Goal: Task Accomplishment & Management: Manage account settings

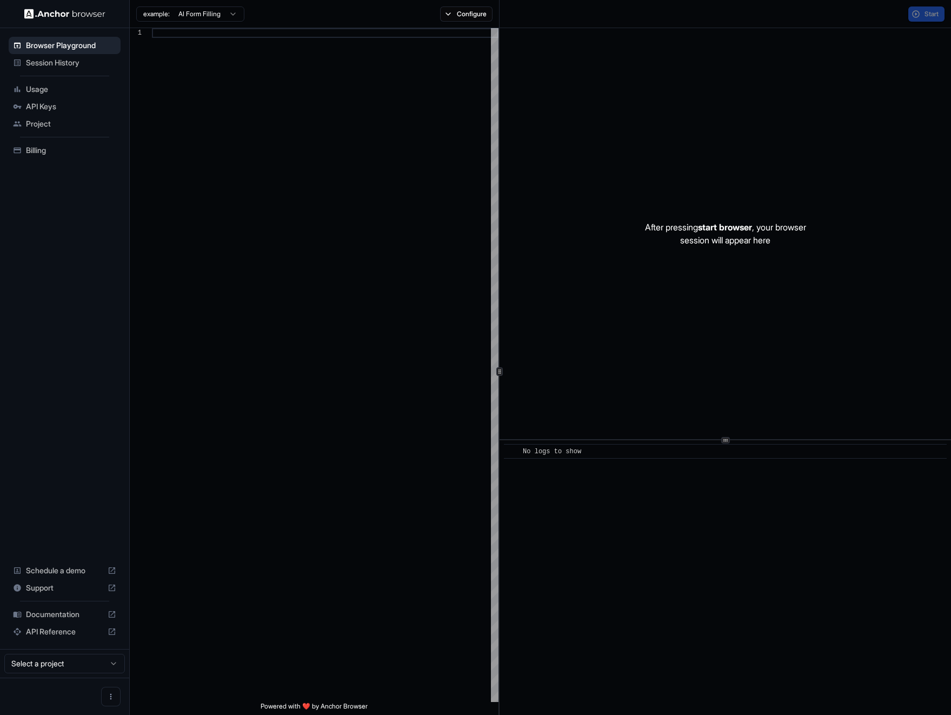
scroll to position [97, 0]
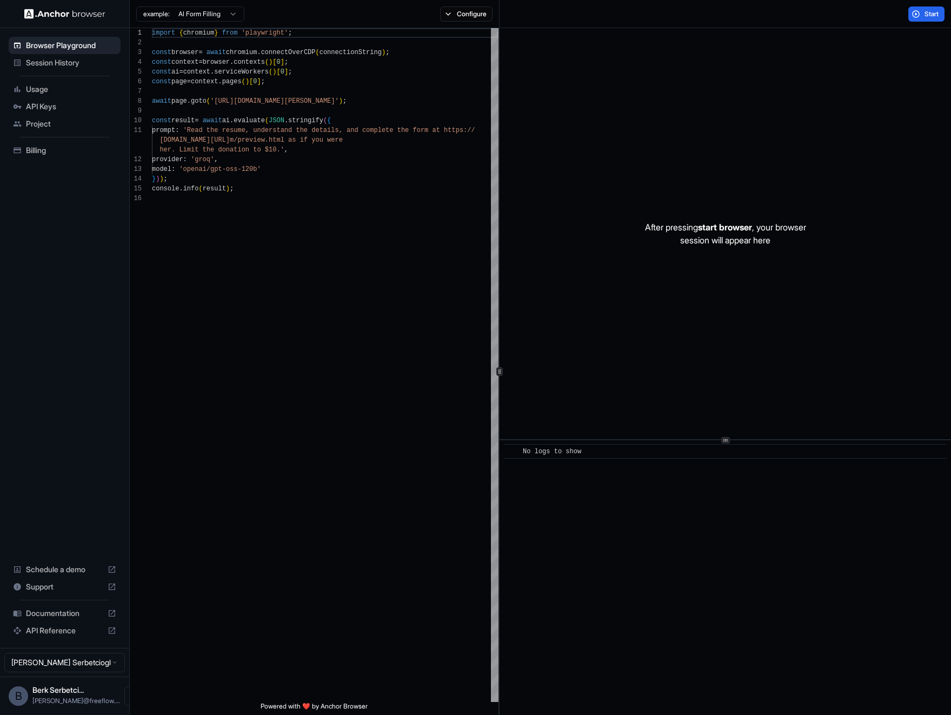
click at [87, 88] on span "Usage" at bounding box center [71, 89] width 90 height 11
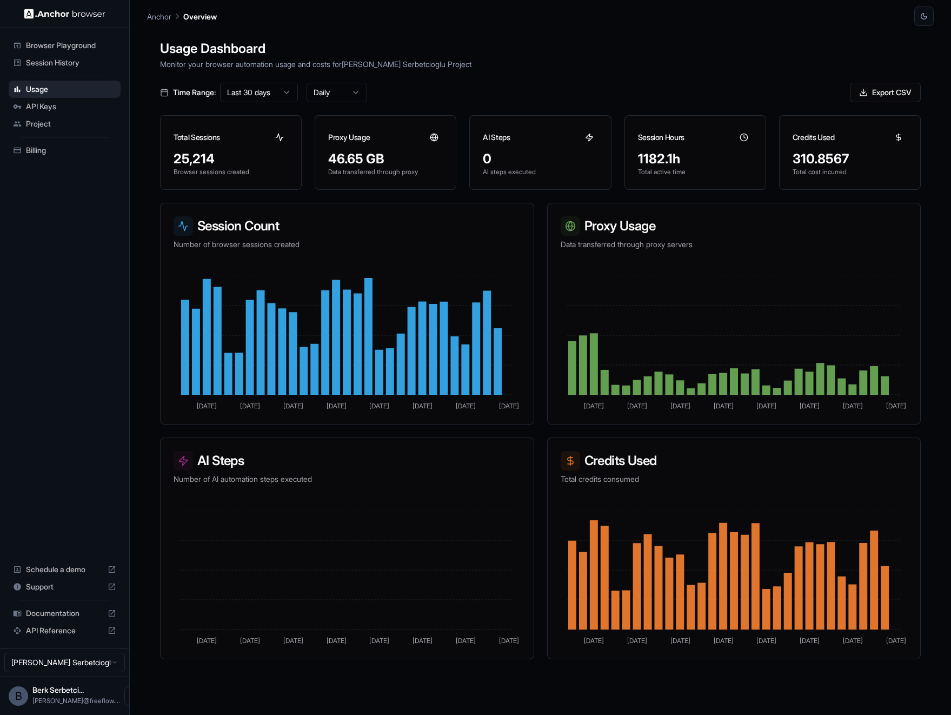
click at [246, 92] on html "Browser Playground Session History Usage API Keys Project Billing Schedule a de…" at bounding box center [475, 357] width 951 height 715
click at [414, 57] on html "Browser Playground Session History Usage API Keys Project Billing Schedule a de…" at bounding box center [475, 357] width 951 height 715
click at [277, 82] on div "Usage Dashboard Monitor your browser automation usage and costs for [PERSON_NAM…" at bounding box center [540, 383] width 787 height 715
click at [277, 90] on html "Browser Playground Session History Usage API Keys Project Billing Schedule a de…" at bounding box center [475, 357] width 951 height 715
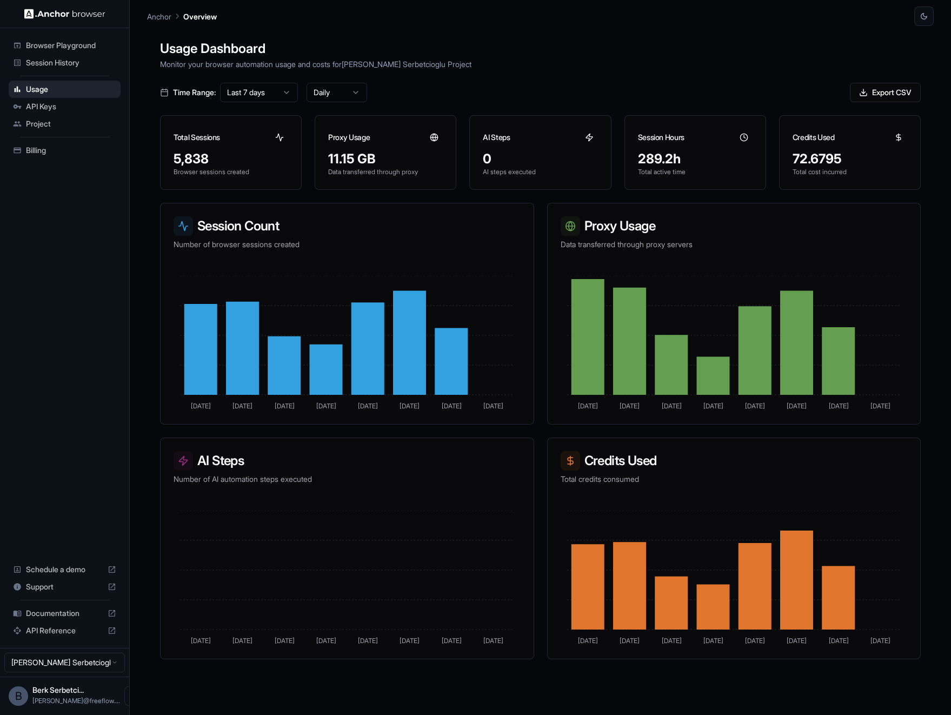
click at [70, 158] on div "Billing" at bounding box center [65, 150] width 112 height 17
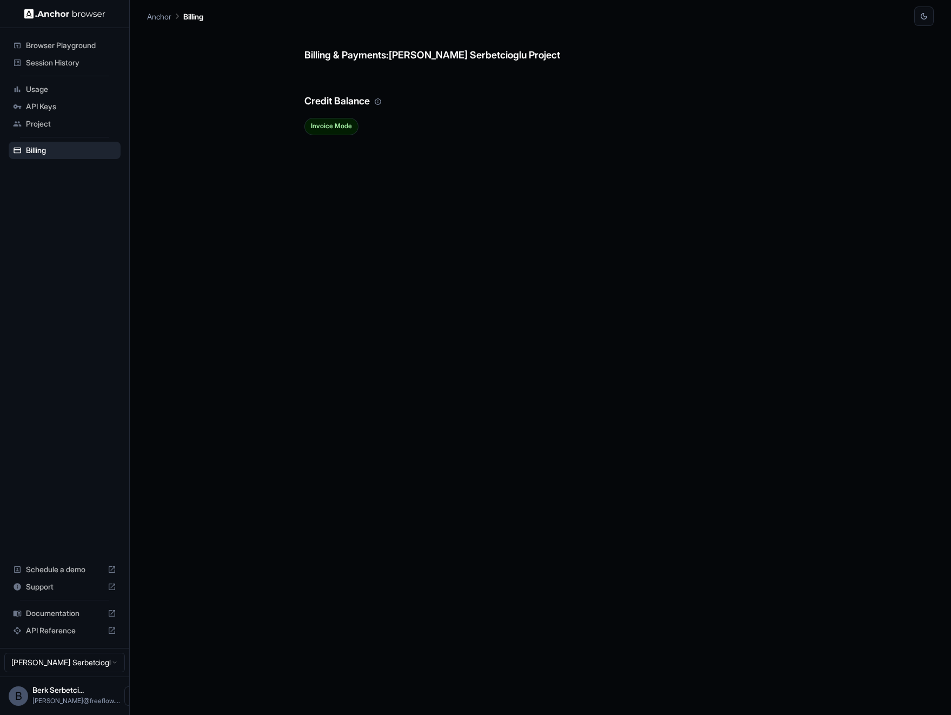
click at [66, 87] on span "Usage" at bounding box center [71, 89] width 90 height 11
